Goal: Information Seeking & Learning: Learn about a topic

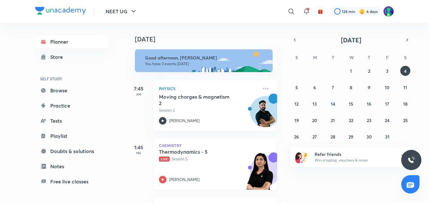
click at [179, 154] on h5 "Thermodynamics - 5" at bounding box center [198, 152] width 79 height 6
